Goal: Task Accomplishment & Management: Manage account settings

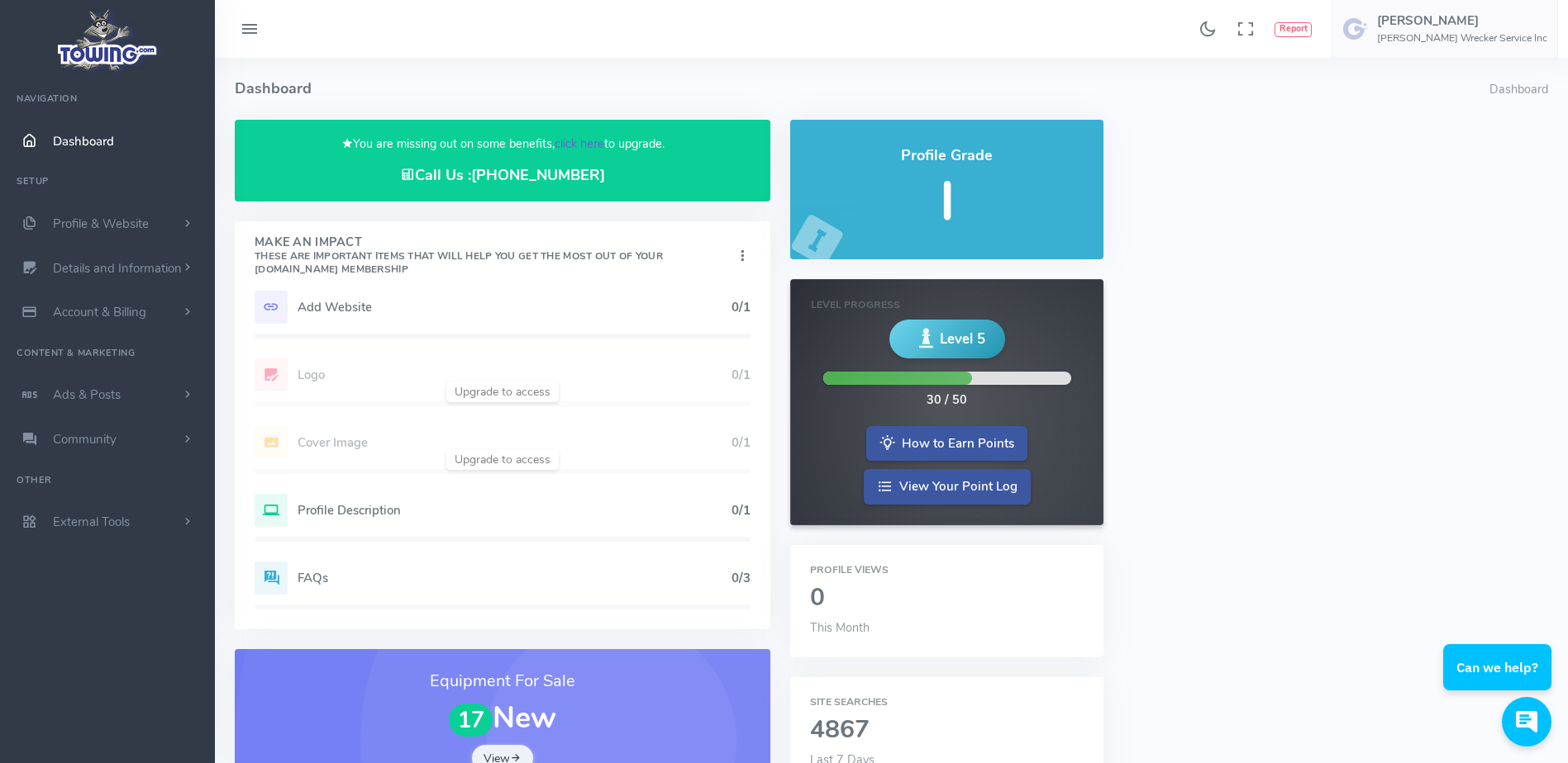
click at [574, 138] on link "click here" at bounding box center [579, 143] width 50 height 16
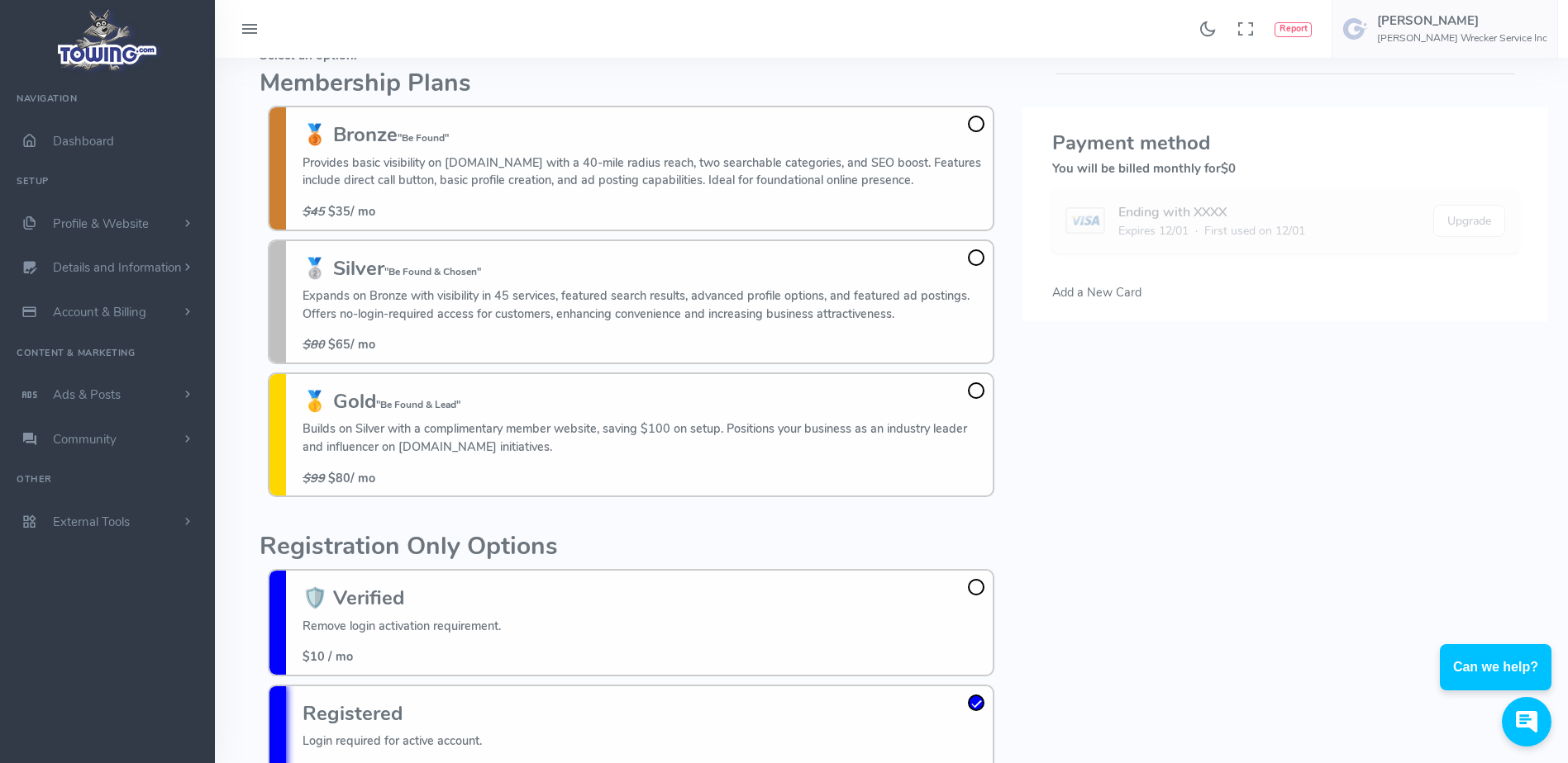
scroll to position [22, 0]
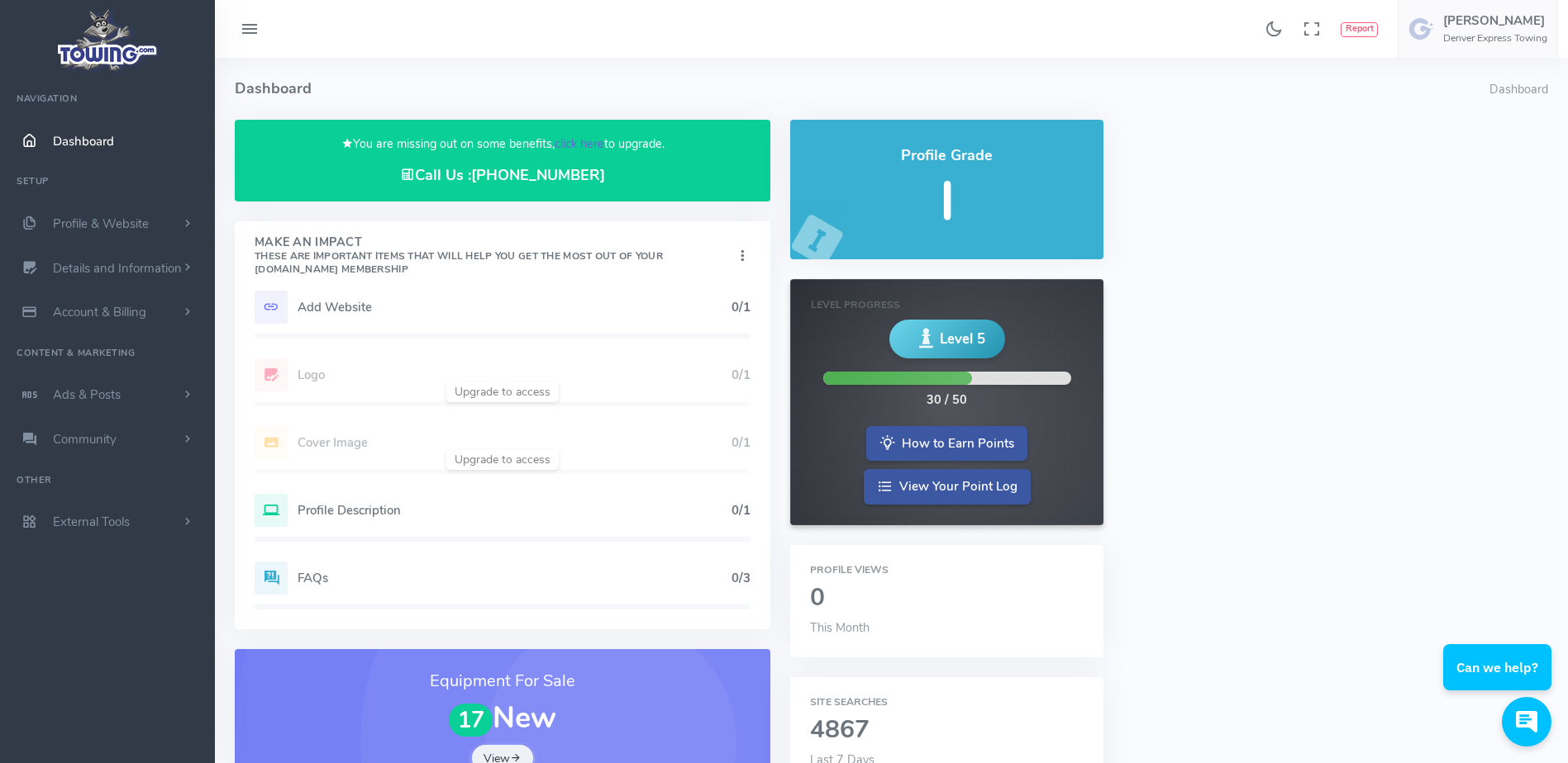
click at [579, 143] on link "click here" at bounding box center [579, 143] width 50 height 16
